Goal: Entertainment & Leisure: Consume media (video, audio)

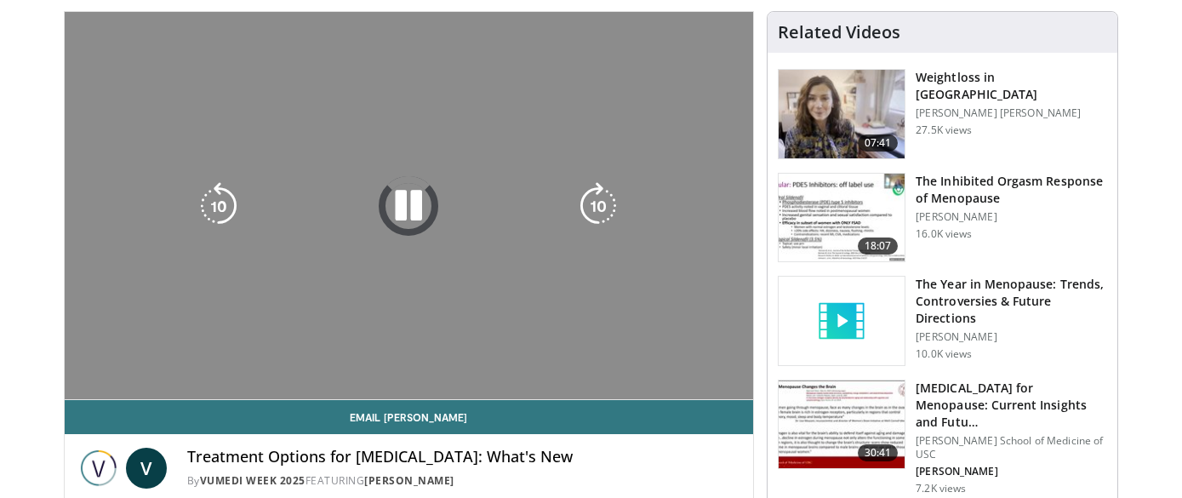
scroll to position [176, 0]
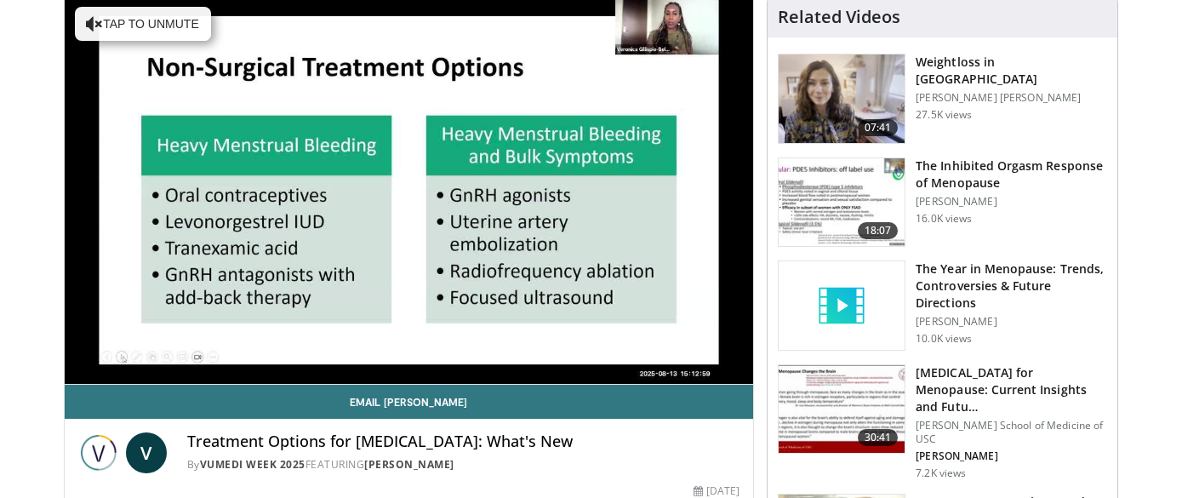
click at [114, 363] on div "10 seconds Tap to unmute" at bounding box center [409, 190] width 689 height 387
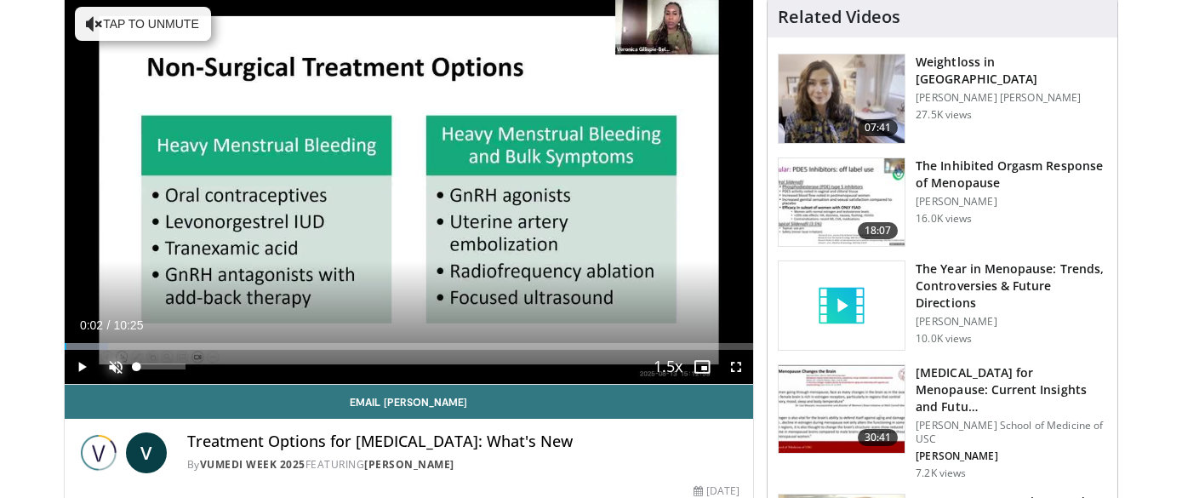
click at [114, 363] on span "Video Player" at bounding box center [116, 367] width 34 height 34
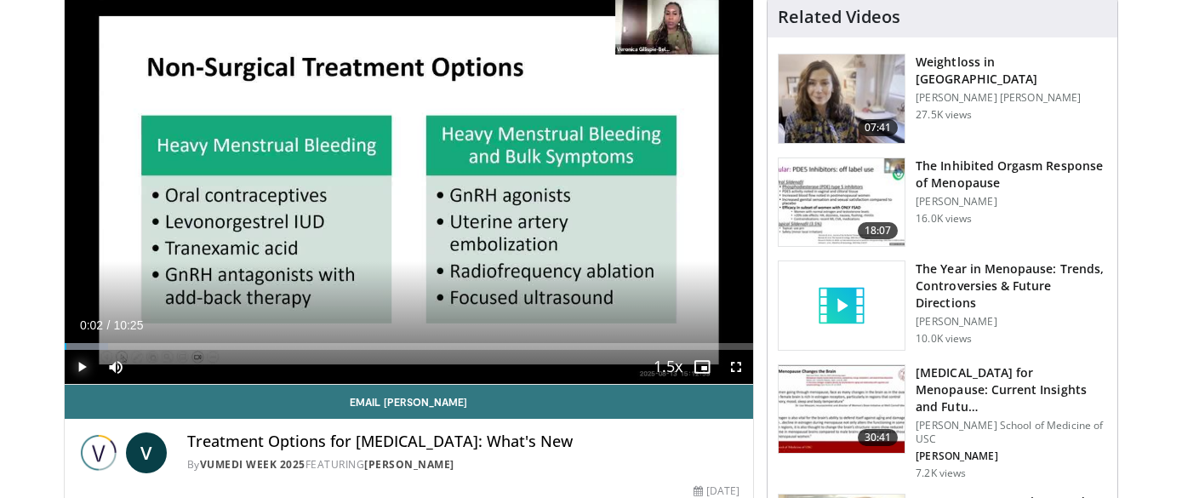
click at [82, 365] on span "Video Player" at bounding box center [82, 367] width 34 height 34
click at [188, 367] on div "10 seconds Tap to unmute" at bounding box center [409, 190] width 689 height 387
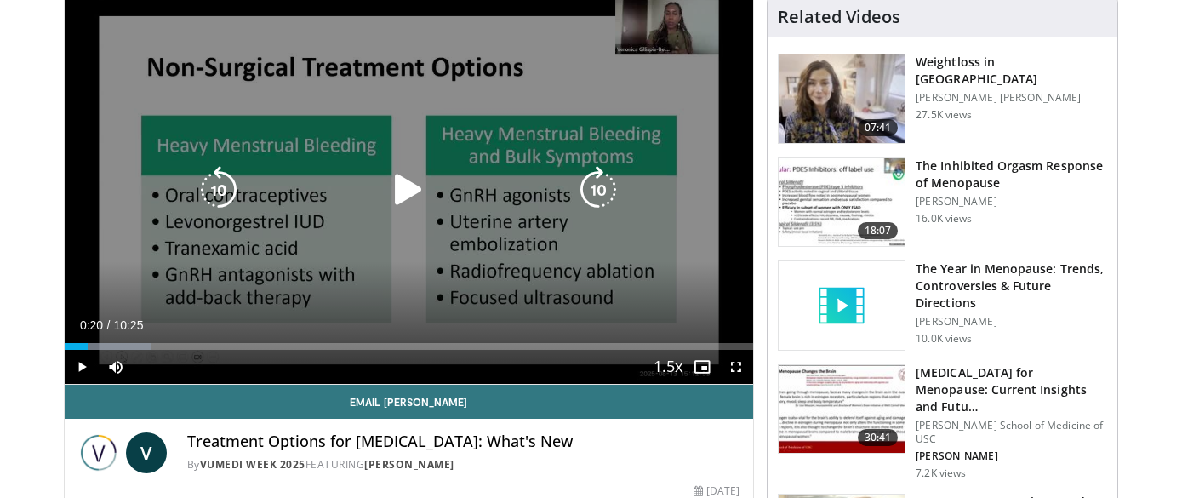
click at [503, 308] on div "10 seconds Tap to unmute" at bounding box center [409, 190] width 689 height 387
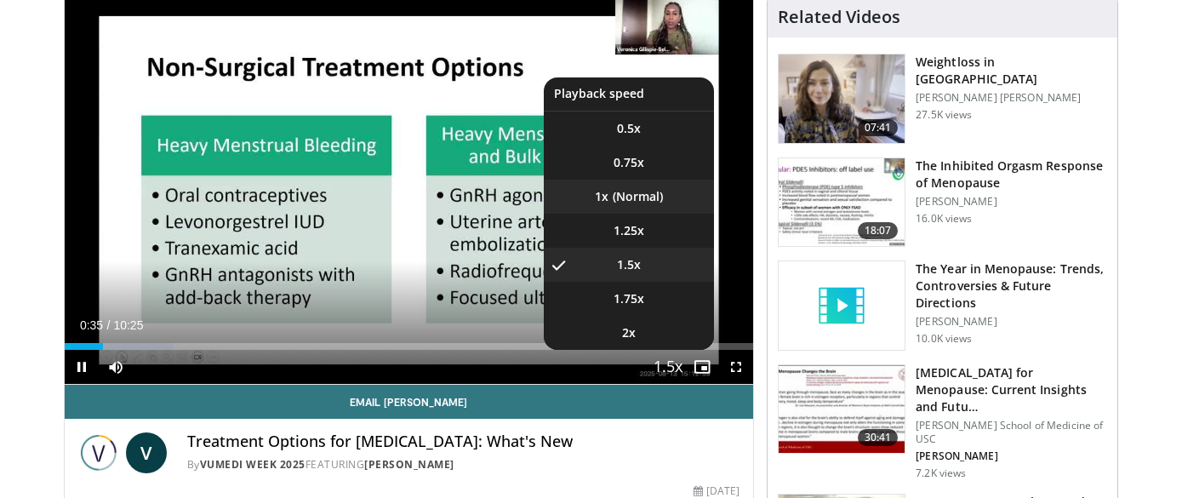
click at [645, 194] on li "1x" at bounding box center [629, 197] width 170 height 34
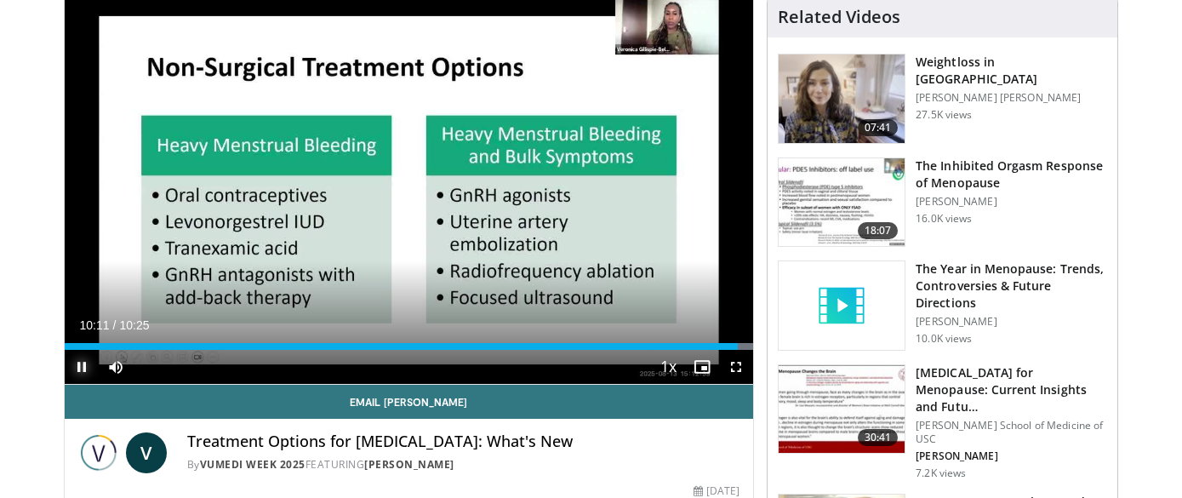
click at [83, 364] on span "Video Player" at bounding box center [82, 367] width 34 height 34
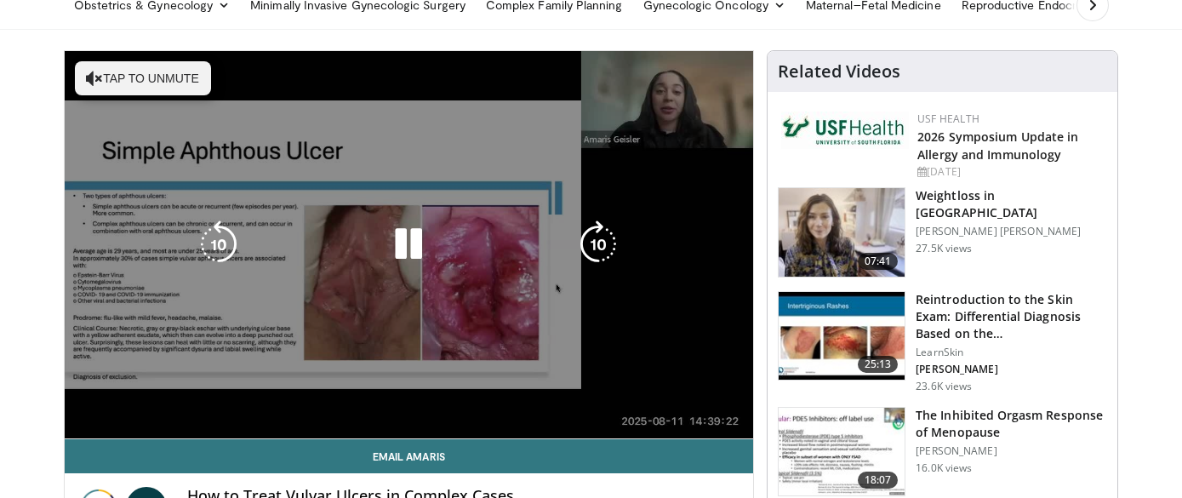
scroll to position [142, 0]
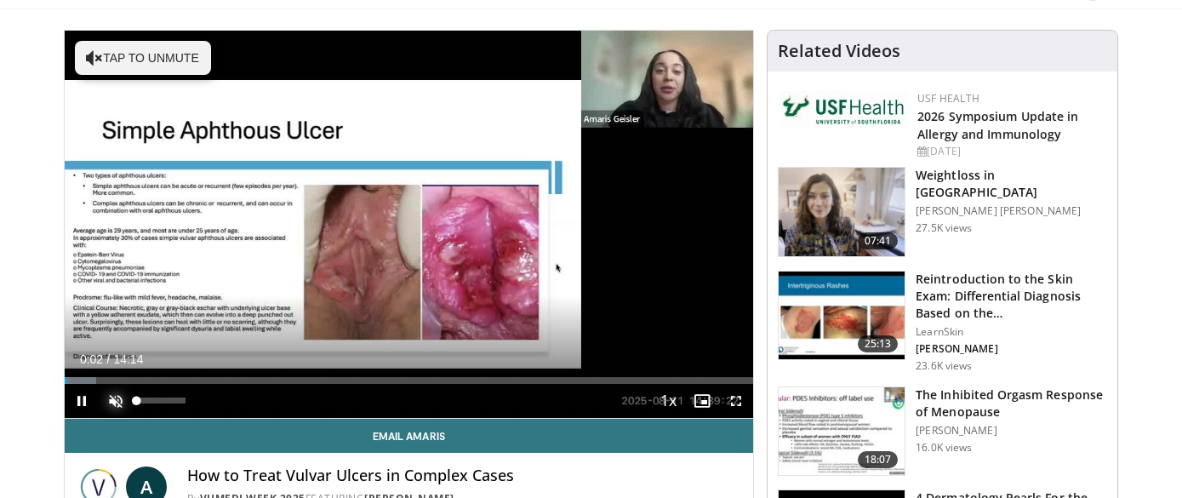
click at [112, 402] on span "Video Player" at bounding box center [116, 401] width 34 height 34
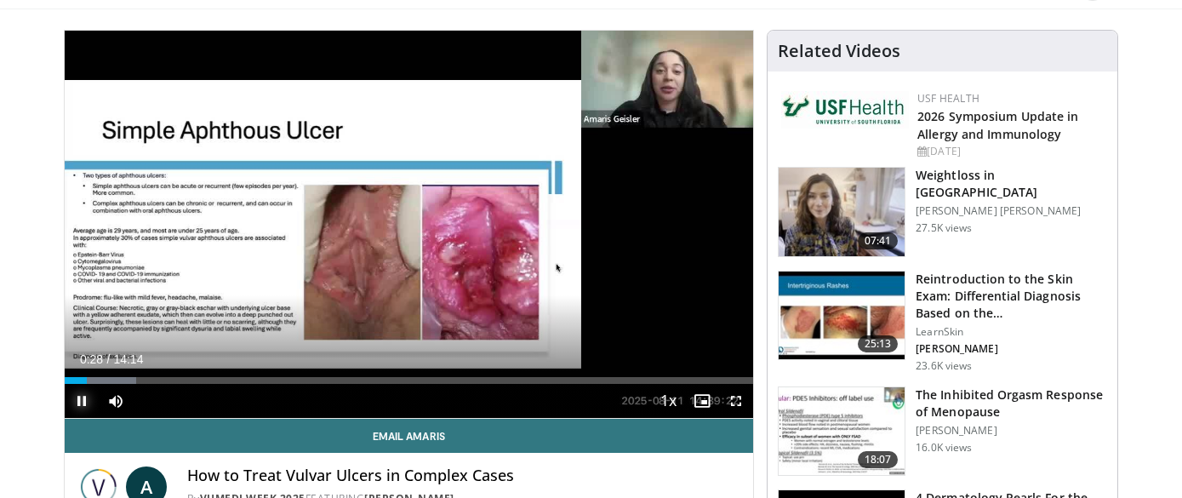
click at [78, 394] on span "Video Player" at bounding box center [82, 401] width 34 height 34
